Goal: Task Accomplishment & Management: Use online tool/utility

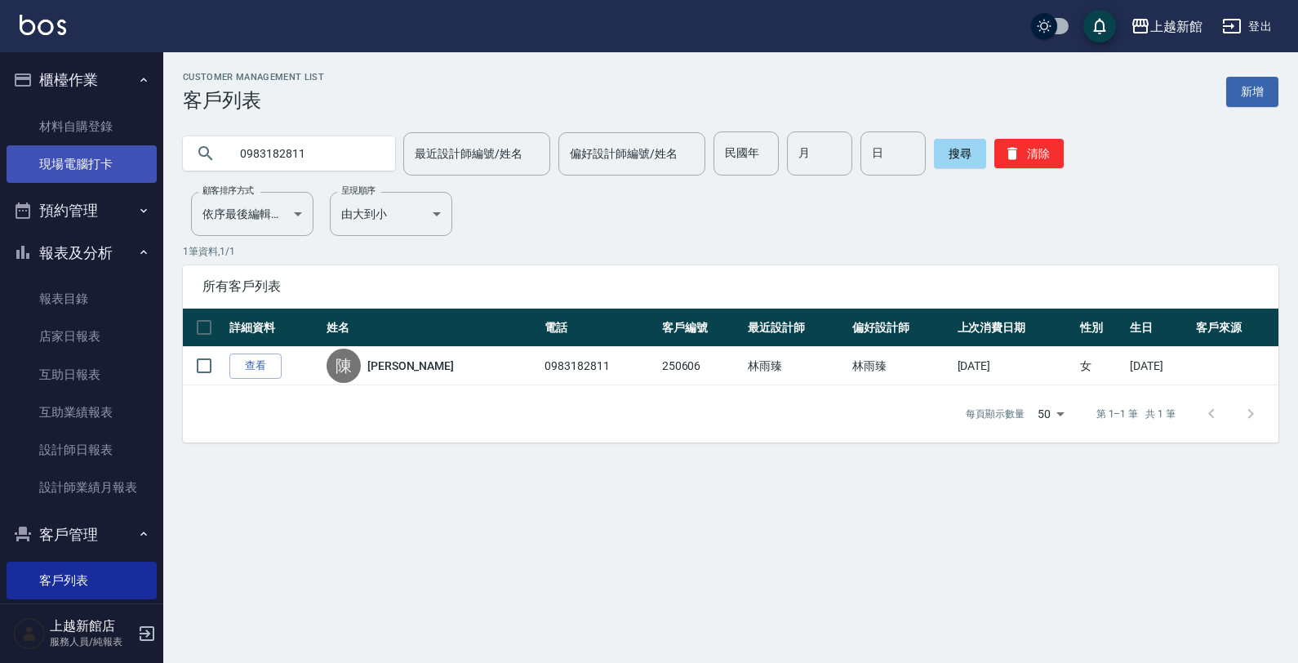
click at [82, 173] on link "現場電腦打卡" at bounding box center [82, 164] width 150 height 38
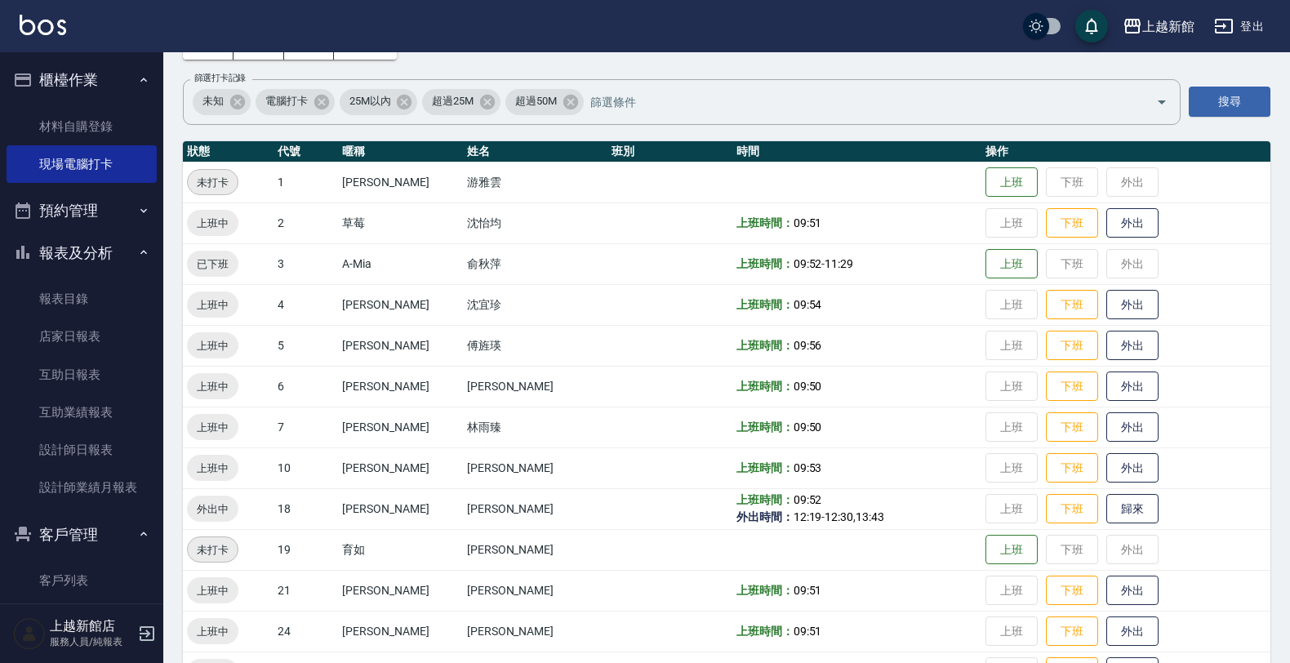
scroll to position [204, 0]
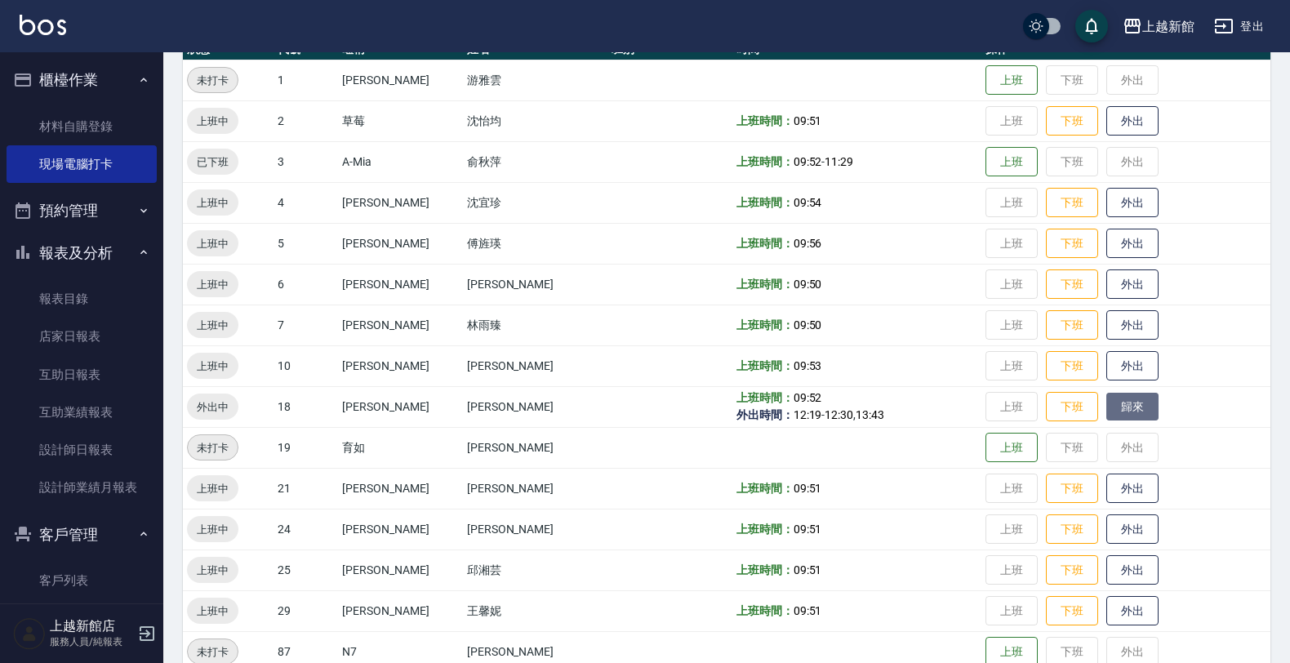
click at [1106, 410] on button "歸來" at bounding box center [1132, 407] width 52 height 29
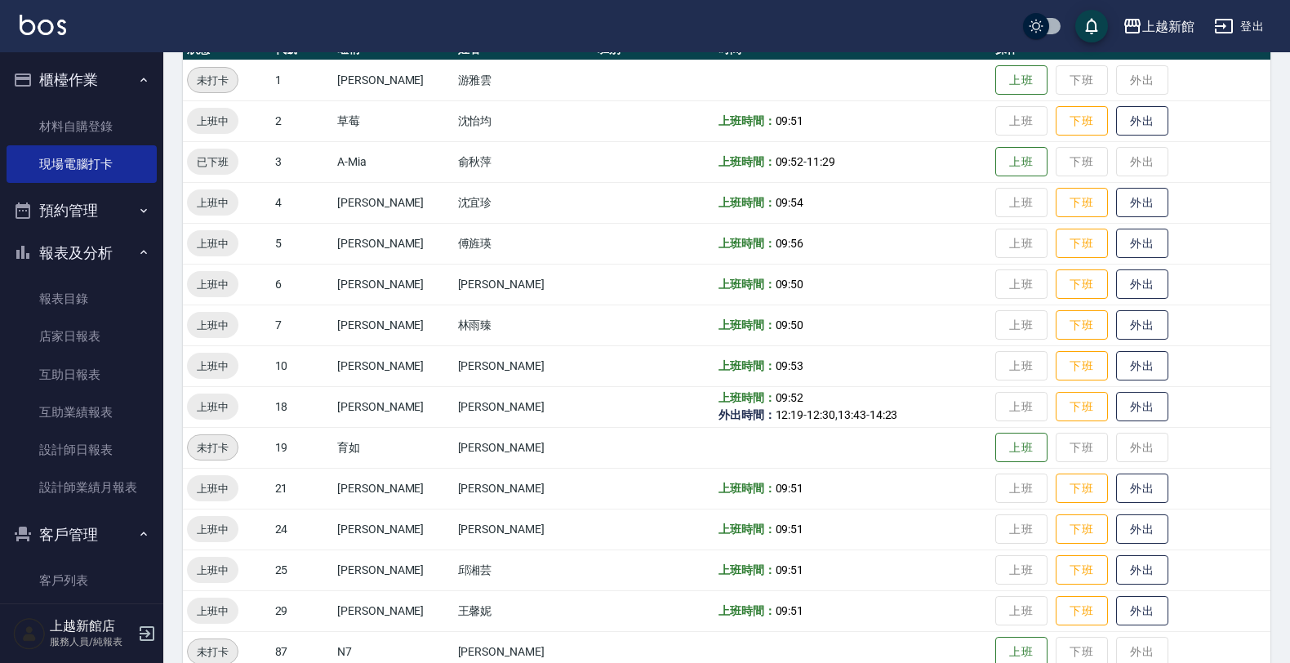
click at [1076, 453] on td "上班 下班 外出" at bounding box center [1130, 447] width 279 height 41
drag, startPoint x: 1121, startPoint y: 398, endPoint x: 1129, endPoint y: 389, distance: 12.1
click at [1121, 400] on button "外出" at bounding box center [1142, 407] width 52 height 30
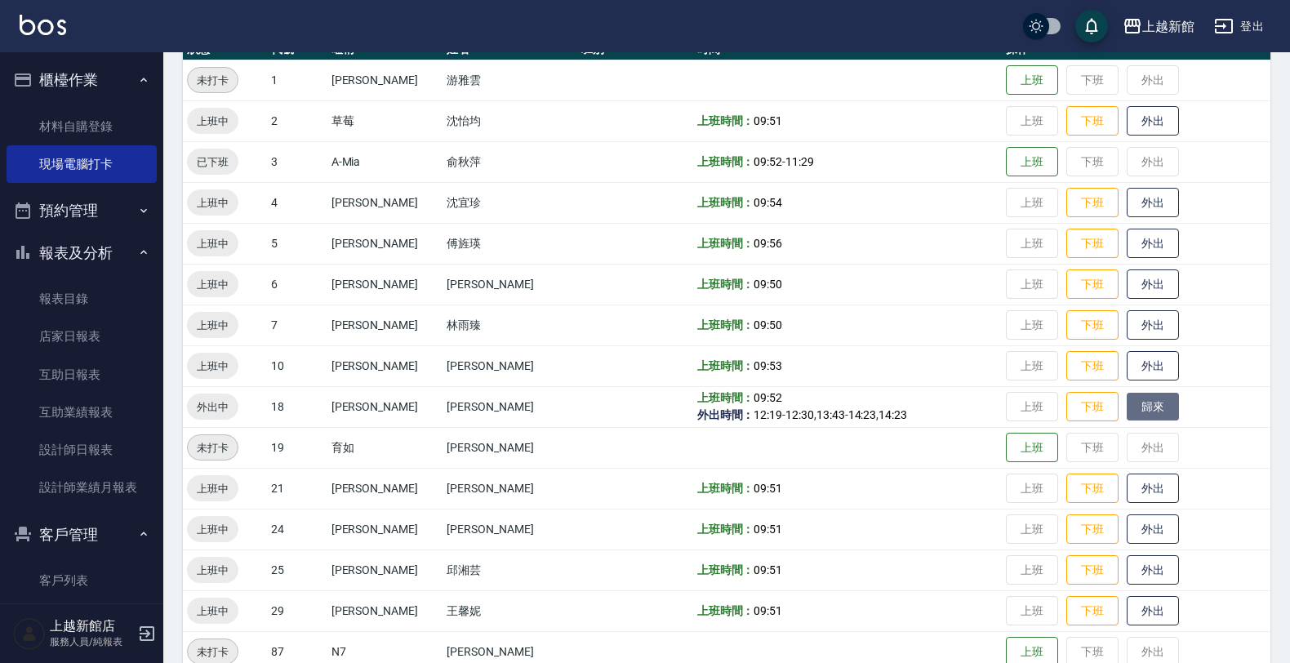
click at [1127, 402] on button "歸來" at bounding box center [1153, 407] width 52 height 29
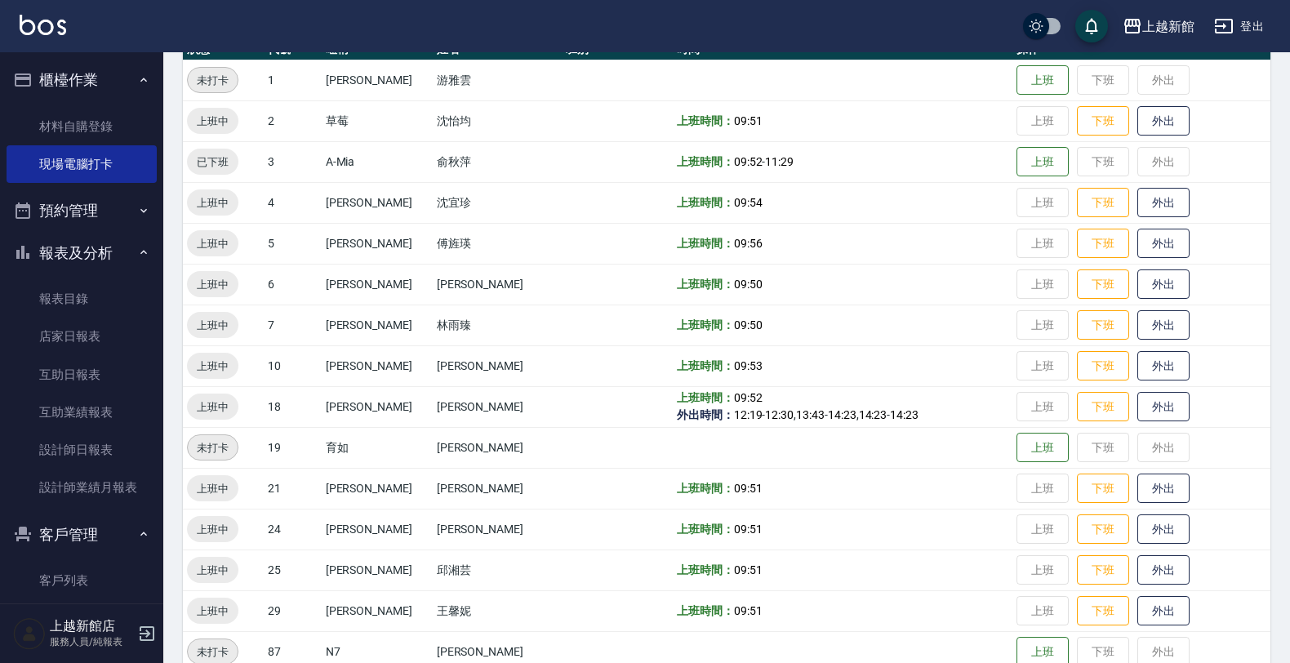
click at [878, 564] on td "上班時間： 09:51" at bounding box center [843, 569] width 340 height 41
click at [1144, 411] on button "外出" at bounding box center [1163, 407] width 52 height 29
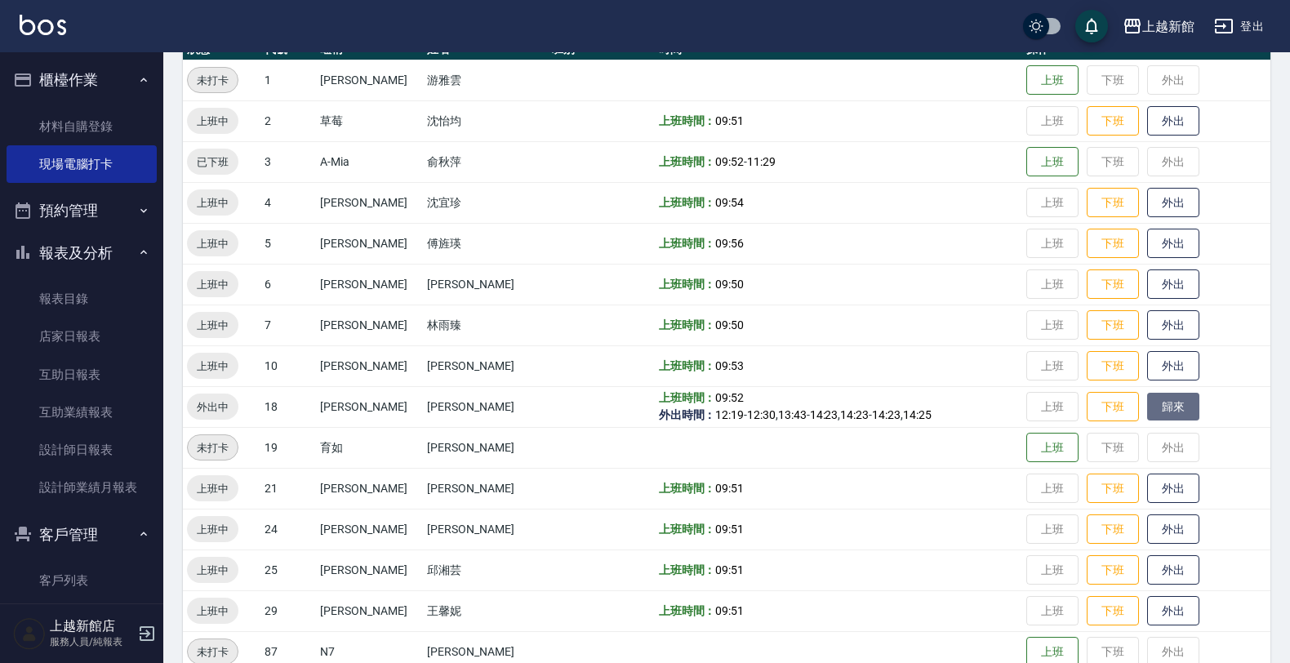
click at [1174, 409] on button "歸來" at bounding box center [1173, 407] width 52 height 29
